Goal: Task Accomplishment & Management: Use online tool/utility

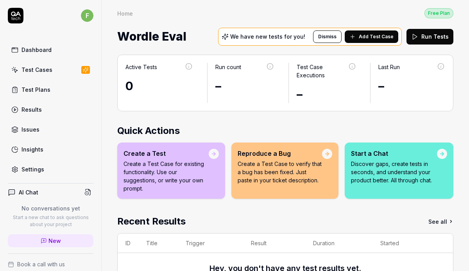
click at [38, 92] on div "Test Plans" at bounding box center [36, 90] width 29 height 8
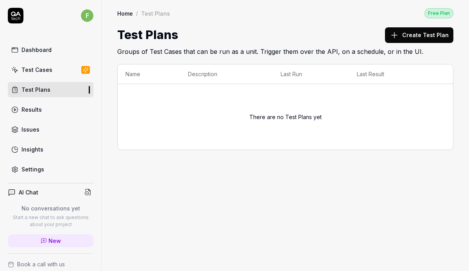
click at [399, 38] on icon at bounding box center [394, 35] width 9 height 9
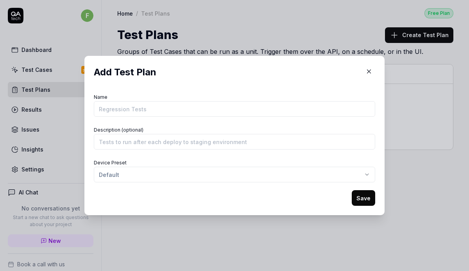
click at [374, 70] on button "button" at bounding box center [369, 71] width 13 height 13
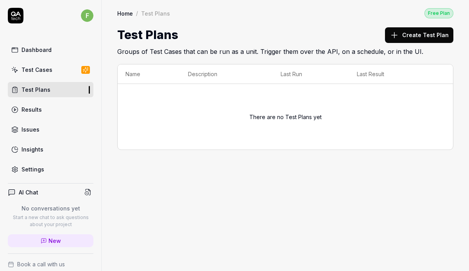
scroll to position [80, 0]
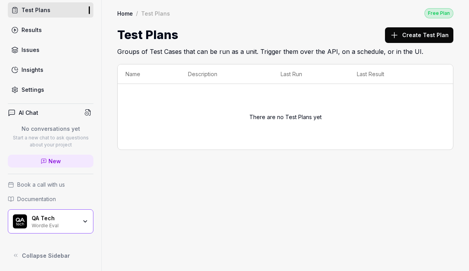
click at [67, 224] on div "Wordle Eval" at bounding box center [54, 225] width 45 height 6
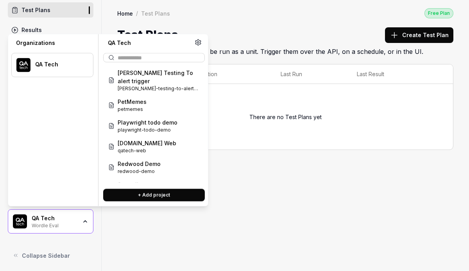
scroll to position [0, 0]
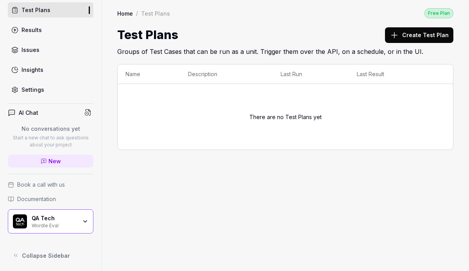
click at [250, 174] on div "Home / Test Plans Free Plan Home / Test Plans Free Plan Test Plans Create Test …" at bounding box center [286, 135] width 368 height 271
click at [45, 185] on span "Book a call with us" at bounding box center [41, 185] width 48 height 8
click at [27, 157] on link "New" at bounding box center [51, 161] width 86 height 13
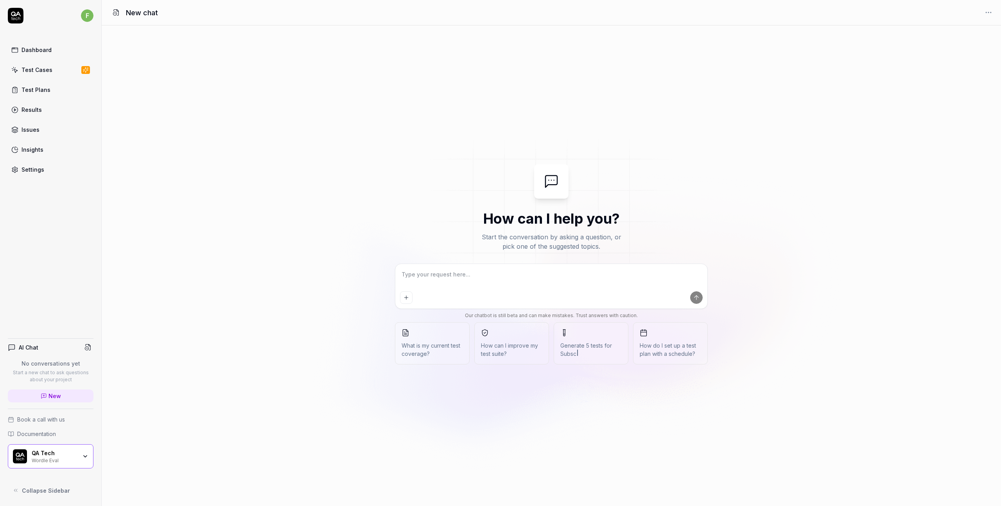
type textarea "*"
